Goal: Task Accomplishment & Management: Use online tool/utility

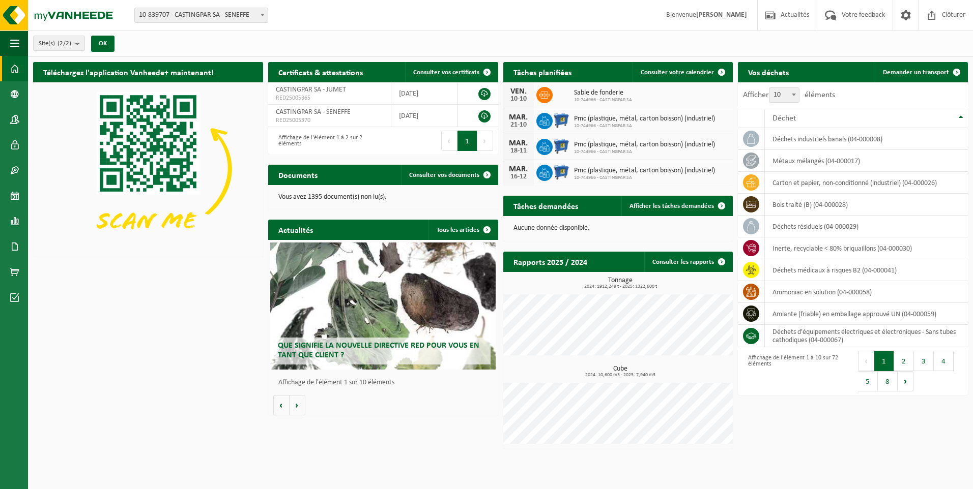
click at [173, 12] on span "10-839707 - CASTINGPAR SA - SENEFFE" at bounding box center [201, 15] width 133 height 14
select select "6262"
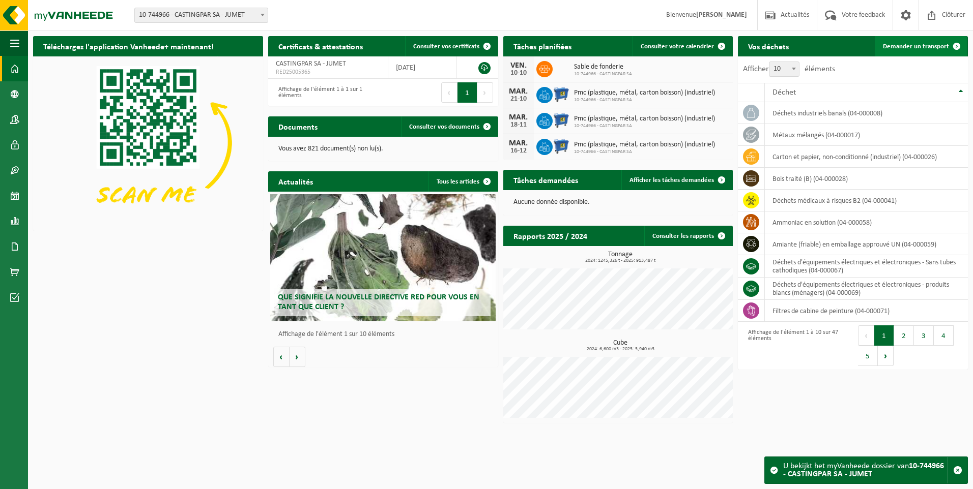
click at [911, 45] on span "Demander un transport" at bounding box center [916, 46] width 66 height 7
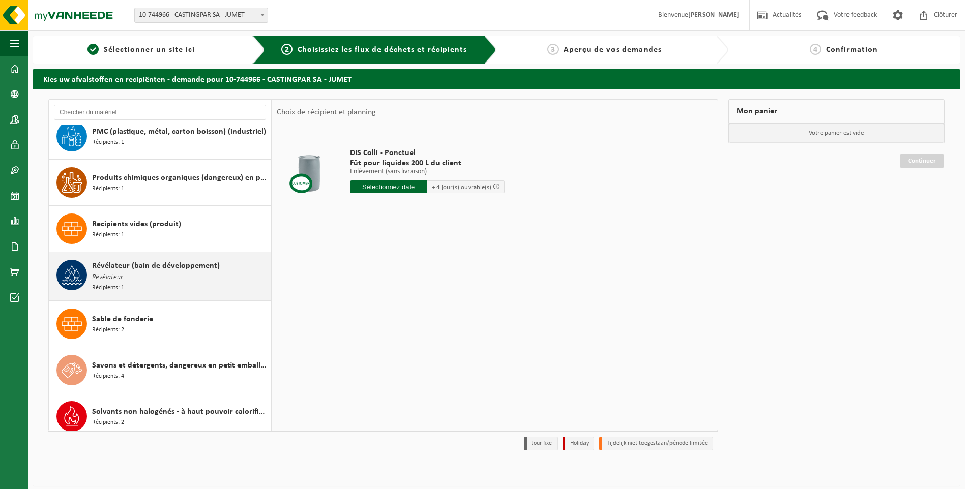
scroll to position [1780, 0]
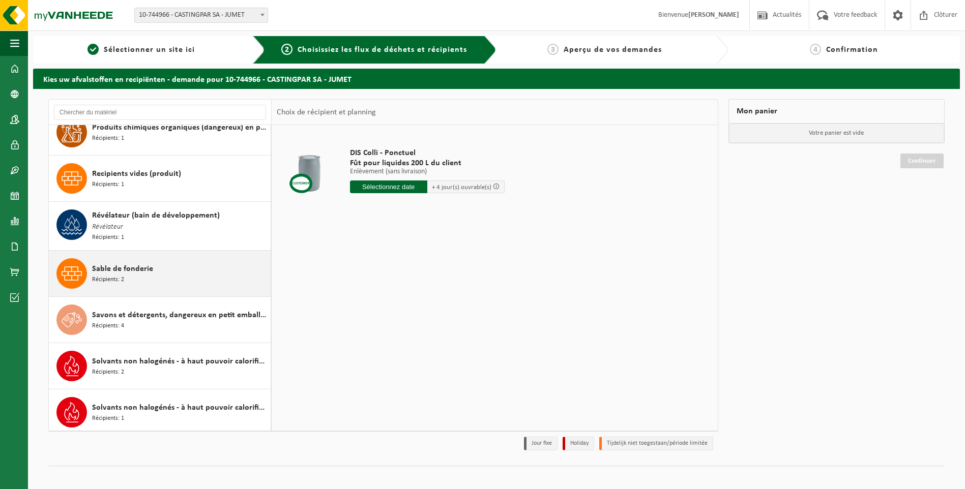
click at [151, 268] on span "Sable de fonderie" at bounding box center [122, 269] width 61 height 12
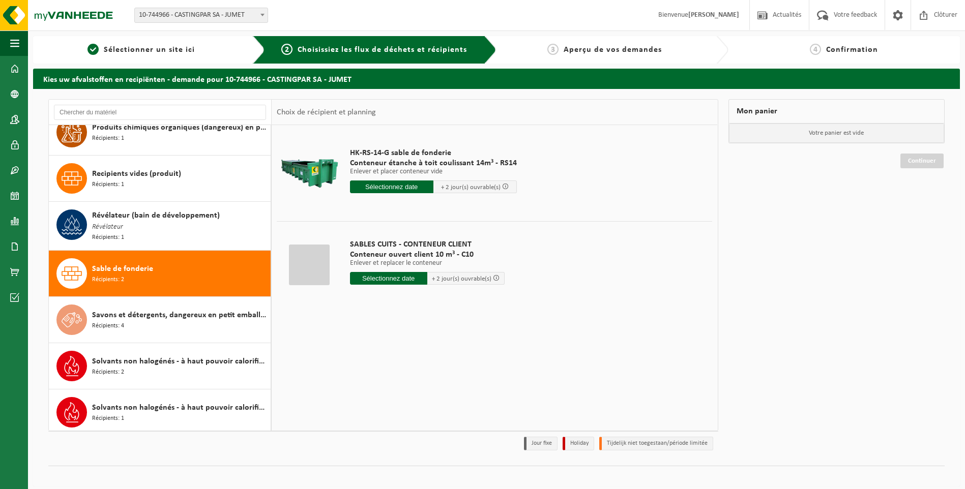
click at [389, 279] on input "text" at bounding box center [388, 278] width 77 height 13
click at [362, 368] on div "13" at bounding box center [359, 369] width 18 height 16
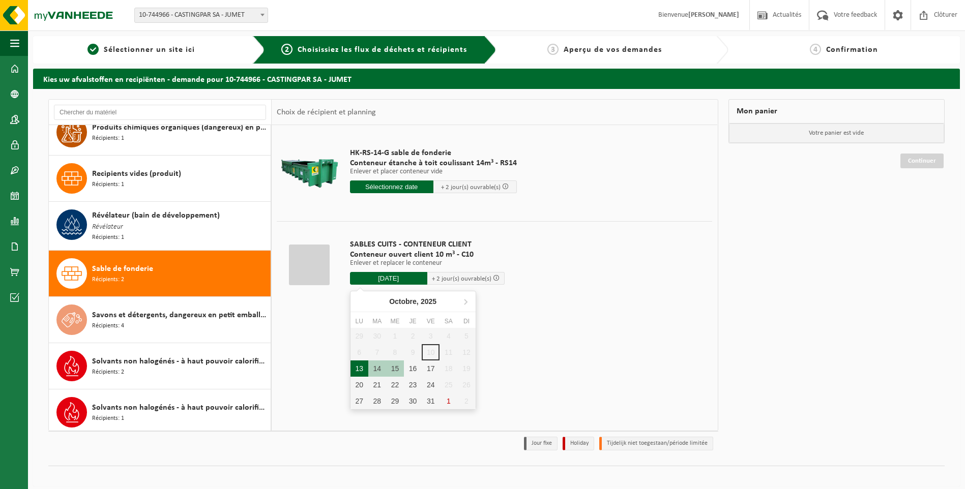
type input "à partir de 2025-10-13"
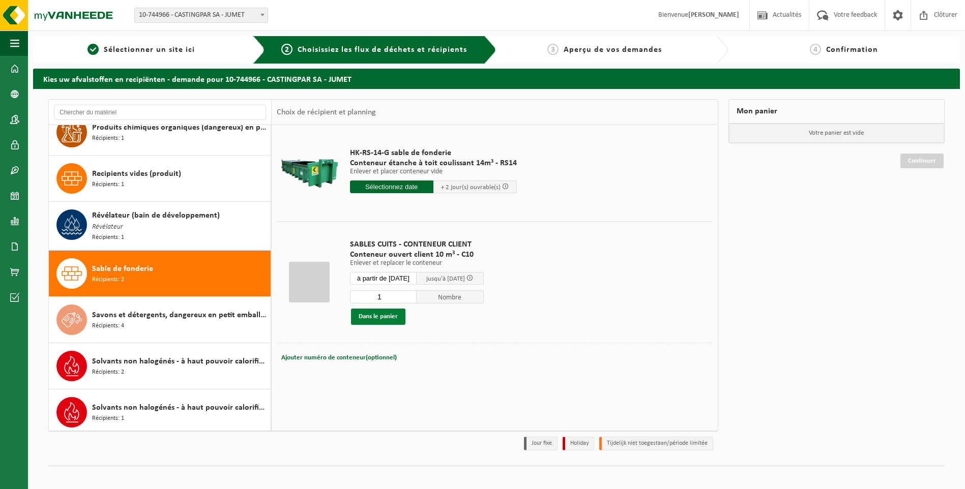
click at [366, 314] on button "Dans le panier" at bounding box center [378, 317] width 54 height 16
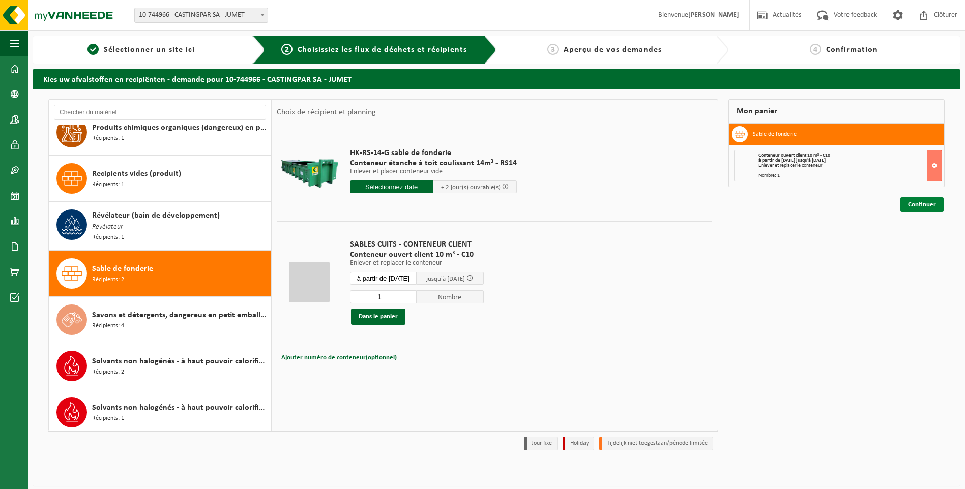
click at [927, 203] on link "Continuer" at bounding box center [921, 204] width 43 height 15
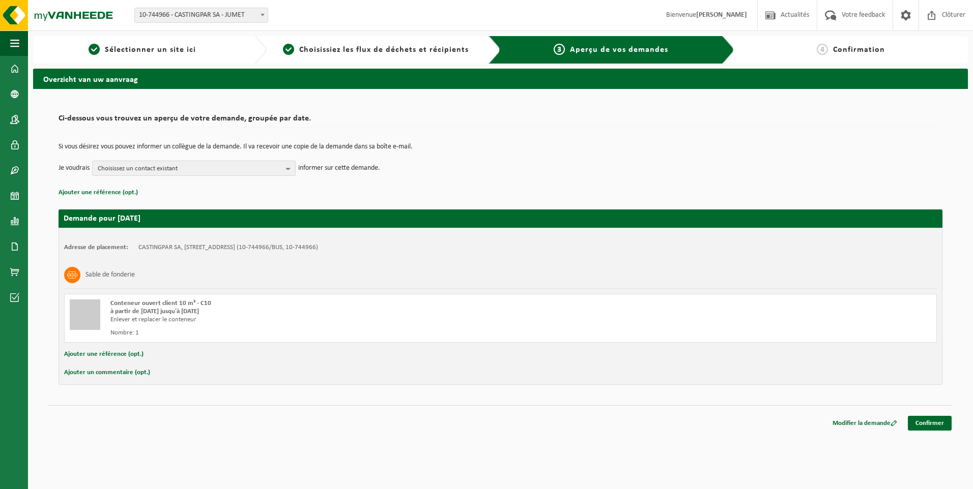
click at [181, 165] on span "Choisissez un contact existant" at bounding box center [190, 168] width 184 height 15
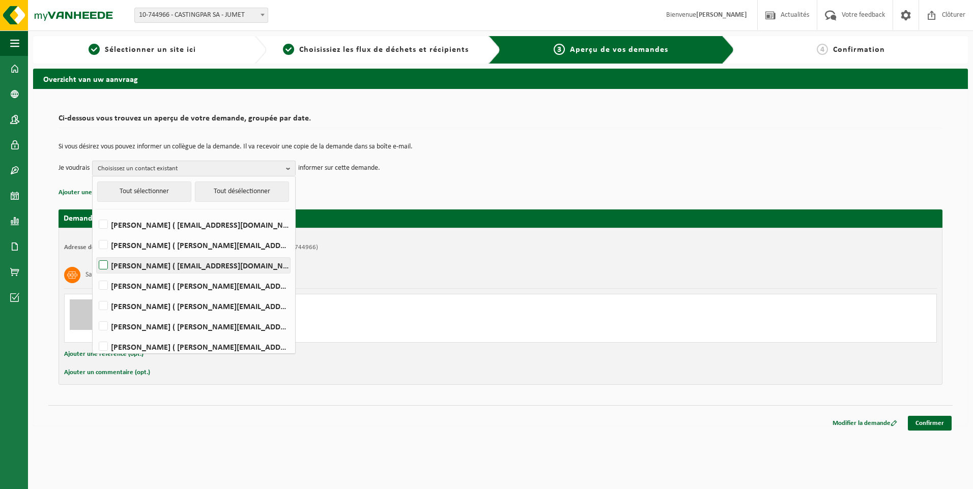
click at [159, 267] on label "HELENE CANDRIES ( invoicing@castingpar.com )" at bounding box center [193, 265] width 193 height 15
click at [95, 253] on input "HELENE CANDRIES ( invoicing@castingpar.com )" at bounding box center [95, 252] width 1 height 1
checkbox input "true"
click at [154, 303] on label "PHILIPPE FRIS ( philippe.fris@castingpar.com )" at bounding box center [193, 306] width 193 height 15
click at [95, 294] on input "PHILIPPE FRIS ( philippe.fris@castingpar.com )" at bounding box center [95, 293] width 1 height 1
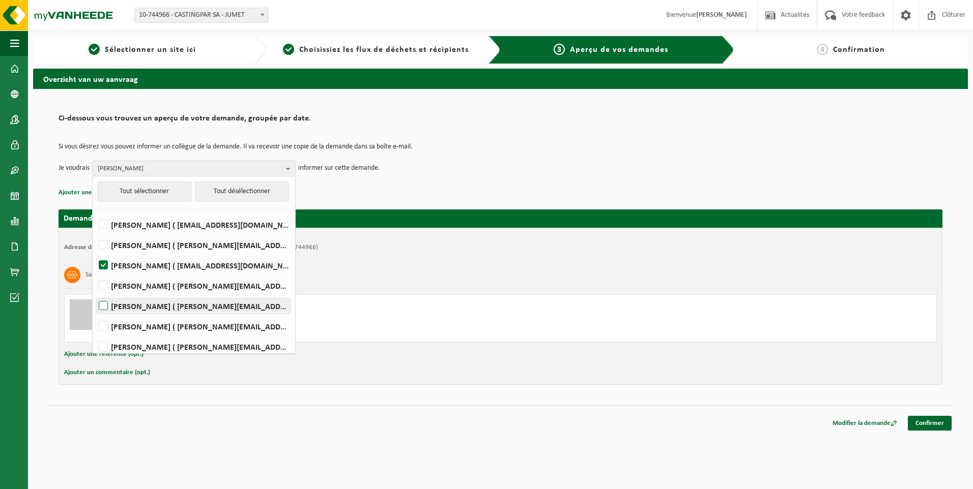
checkbox input "true"
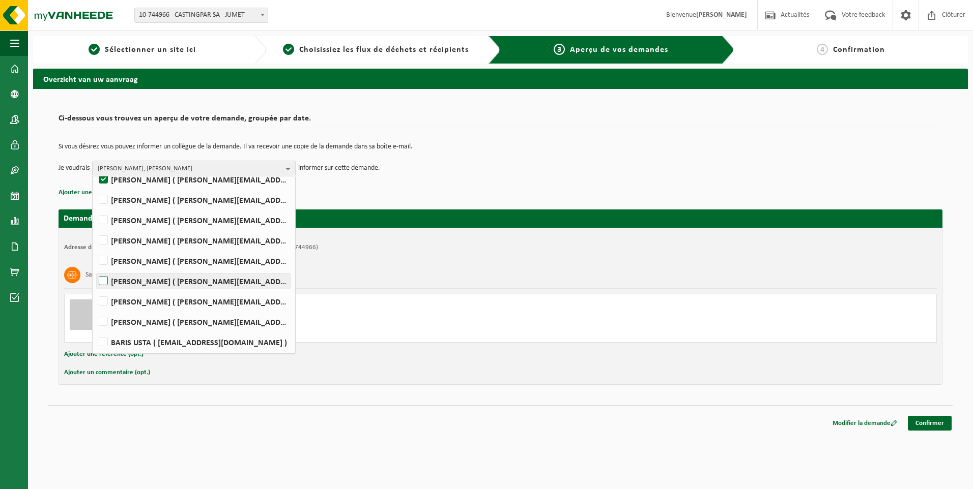
scroll to position [128, 0]
click at [104, 317] on label "Rudy Nigro ( rudy.nigro@castingpar.com )" at bounding box center [193, 320] width 193 height 15
click at [95, 308] on input "Rudy Nigro ( rudy.nigro@castingpar.com )" at bounding box center [95, 308] width 1 height 1
checkbox input "true"
click at [192, 167] on span "HELENE CANDRIES, PHILIPPE FRIS, Rudy Nigro" at bounding box center [190, 168] width 184 height 15
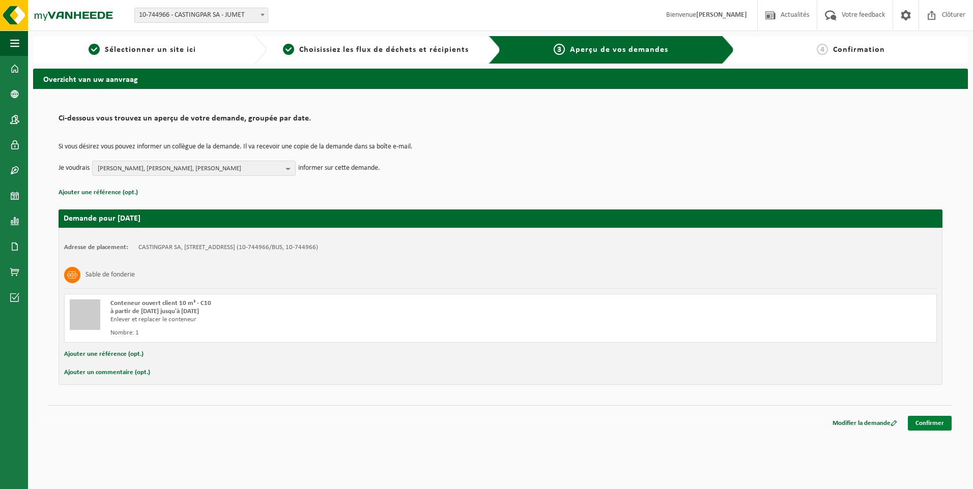
click at [920, 422] on link "Confirmer" at bounding box center [929, 423] width 44 height 15
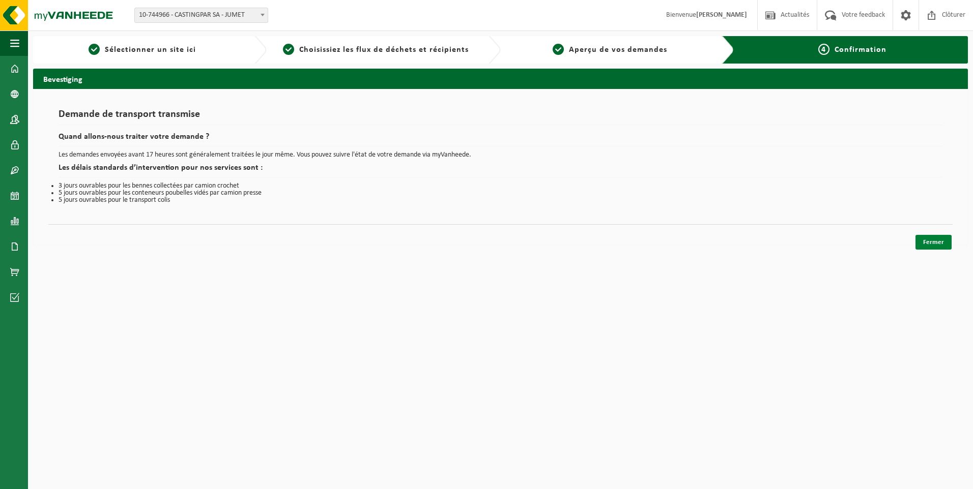
click at [932, 240] on link "Fermer" at bounding box center [933, 242] width 36 height 15
